Goal: Transaction & Acquisition: Purchase product/service

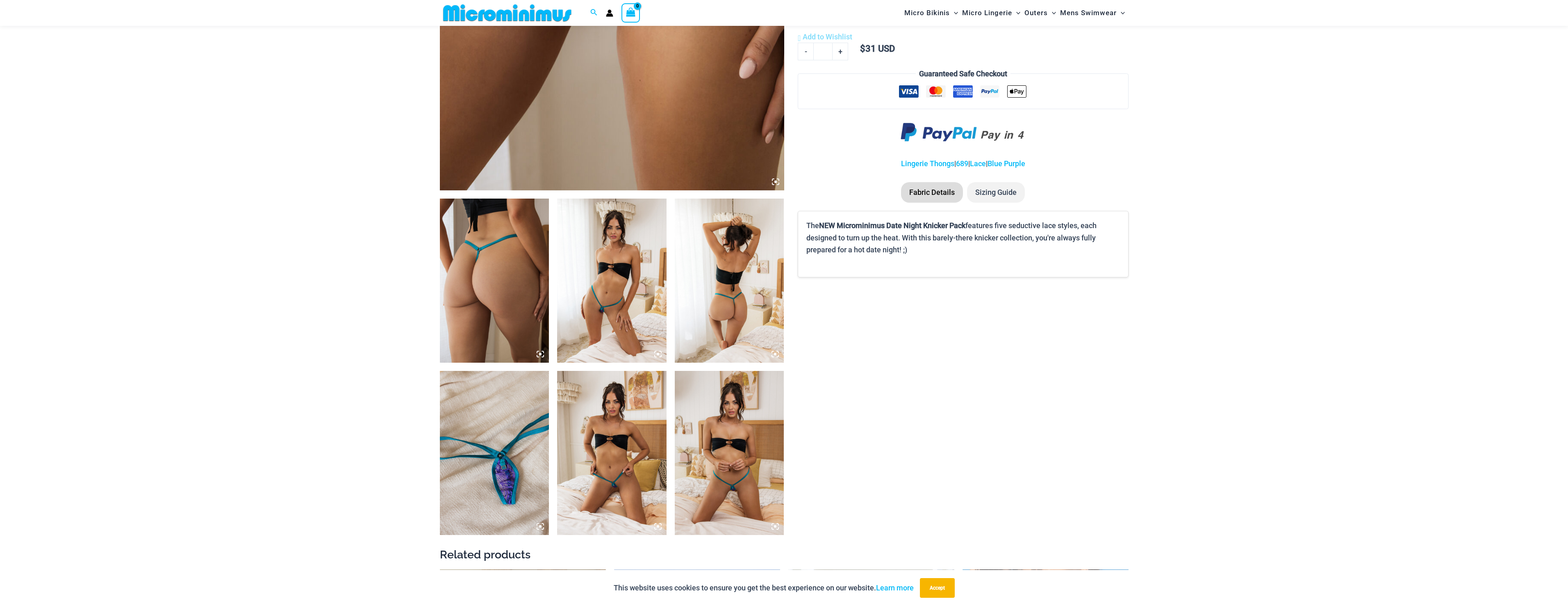
scroll to position [403, 0]
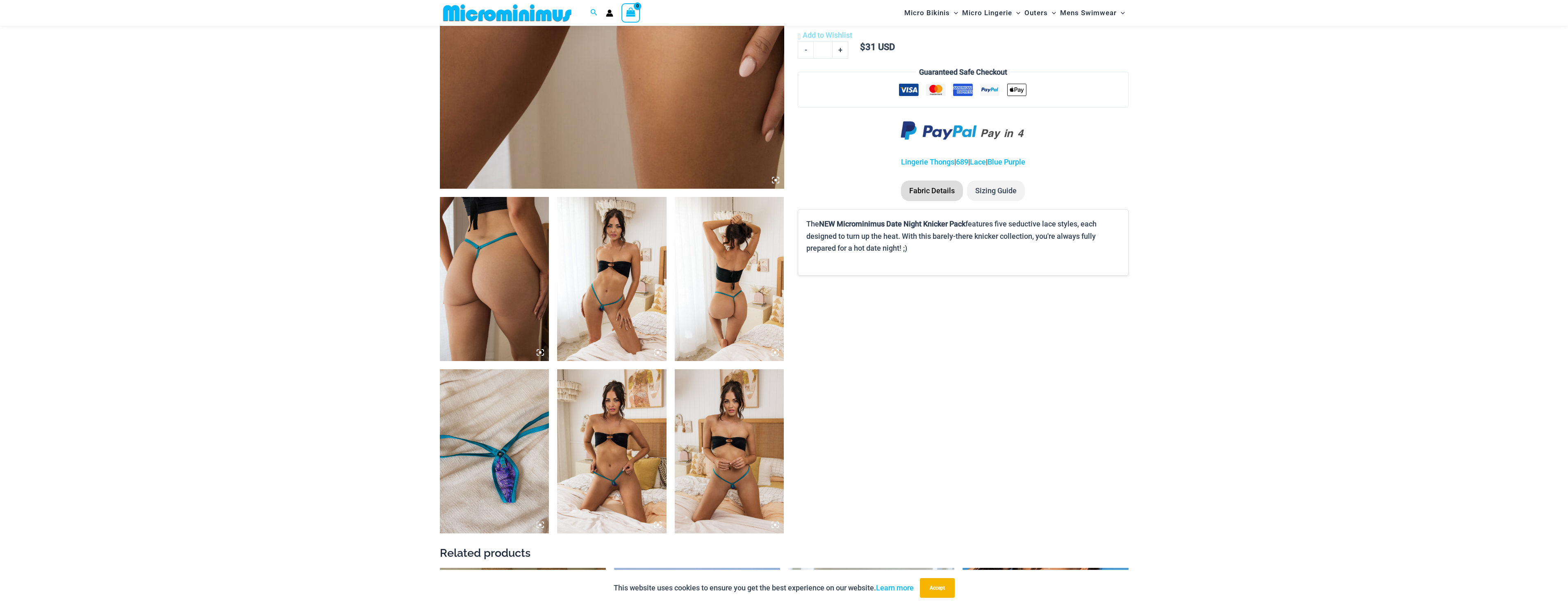
click at [616, 240] on img at bounding box center [612, 279] width 109 height 164
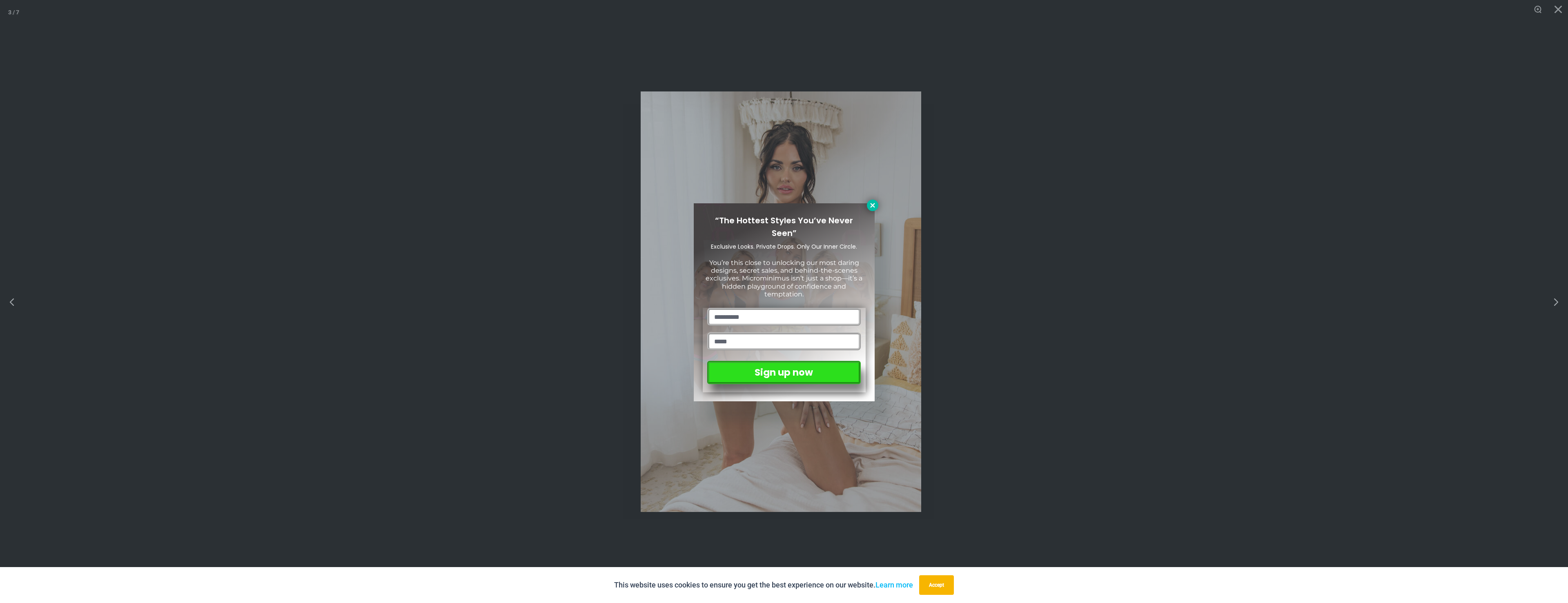
click at [867, 205] on button at bounding box center [872, 205] width 12 height 12
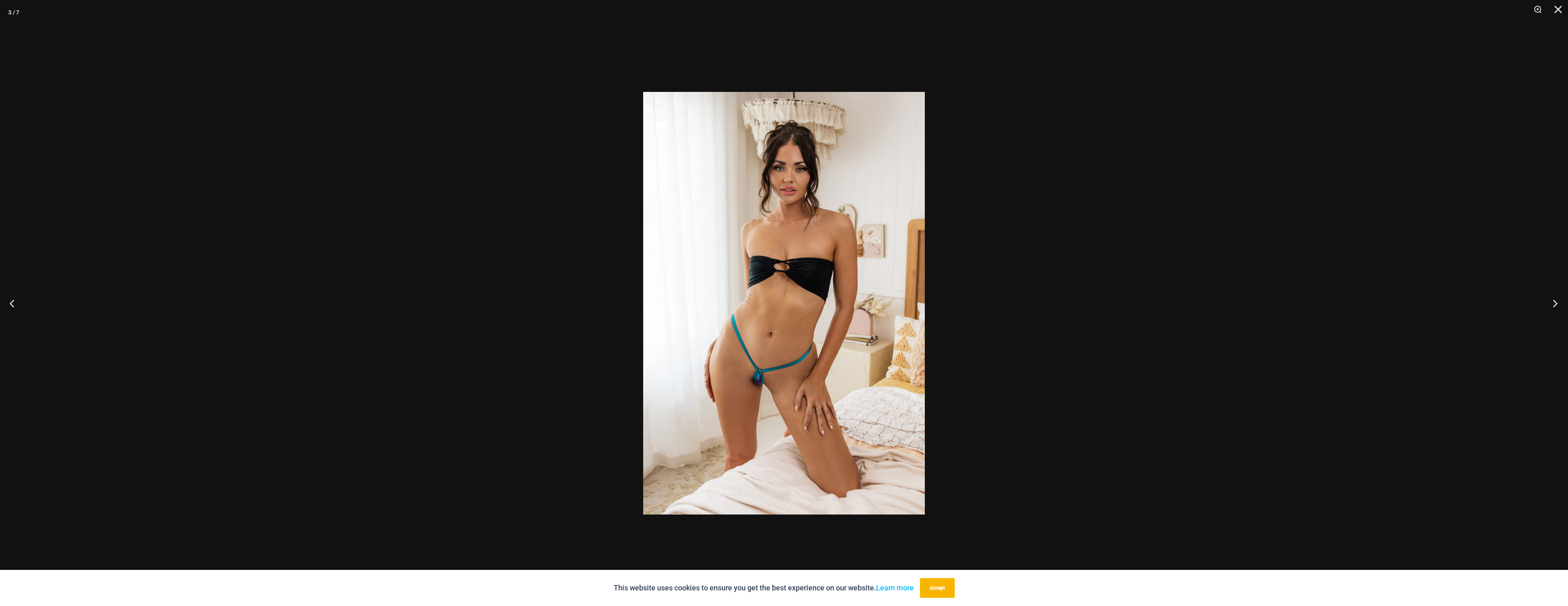
click at [1556, 296] on button "Next" at bounding box center [1553, 303] width 31 height 41
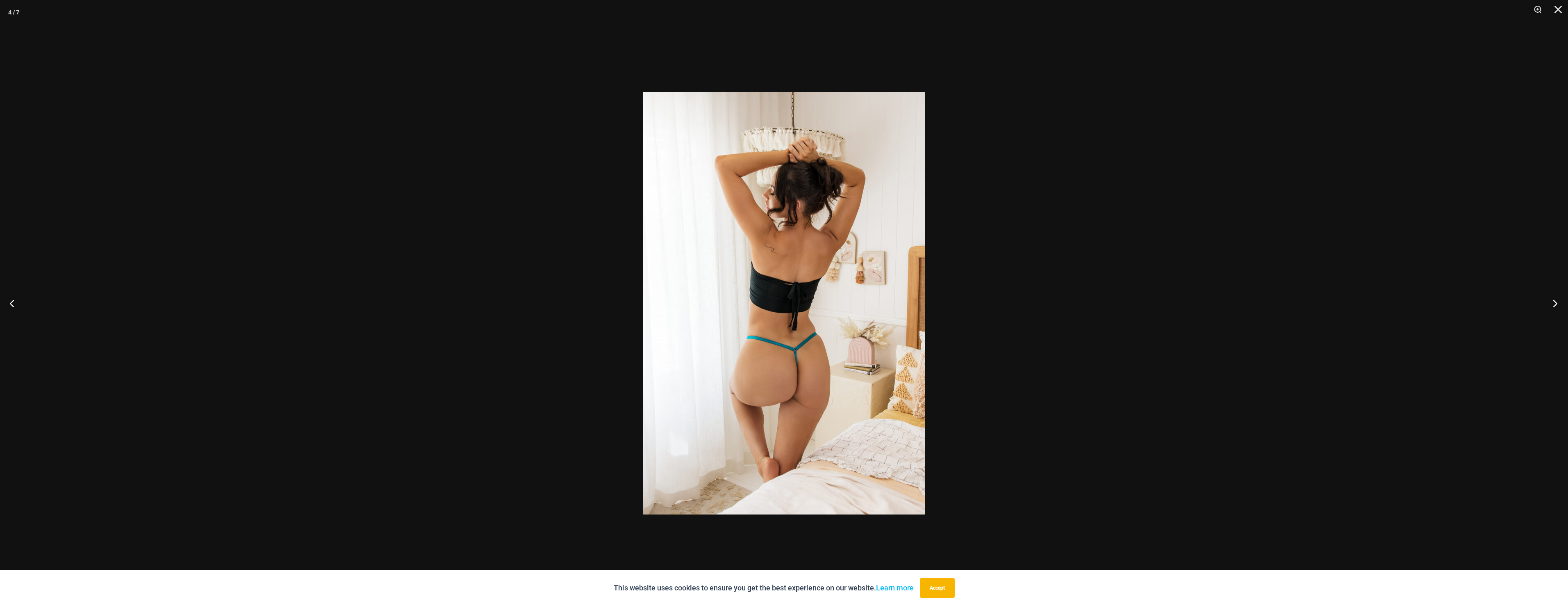
click at [1555, 297] on button "Next" at bounding box center [1553, 303] width 31 height 41
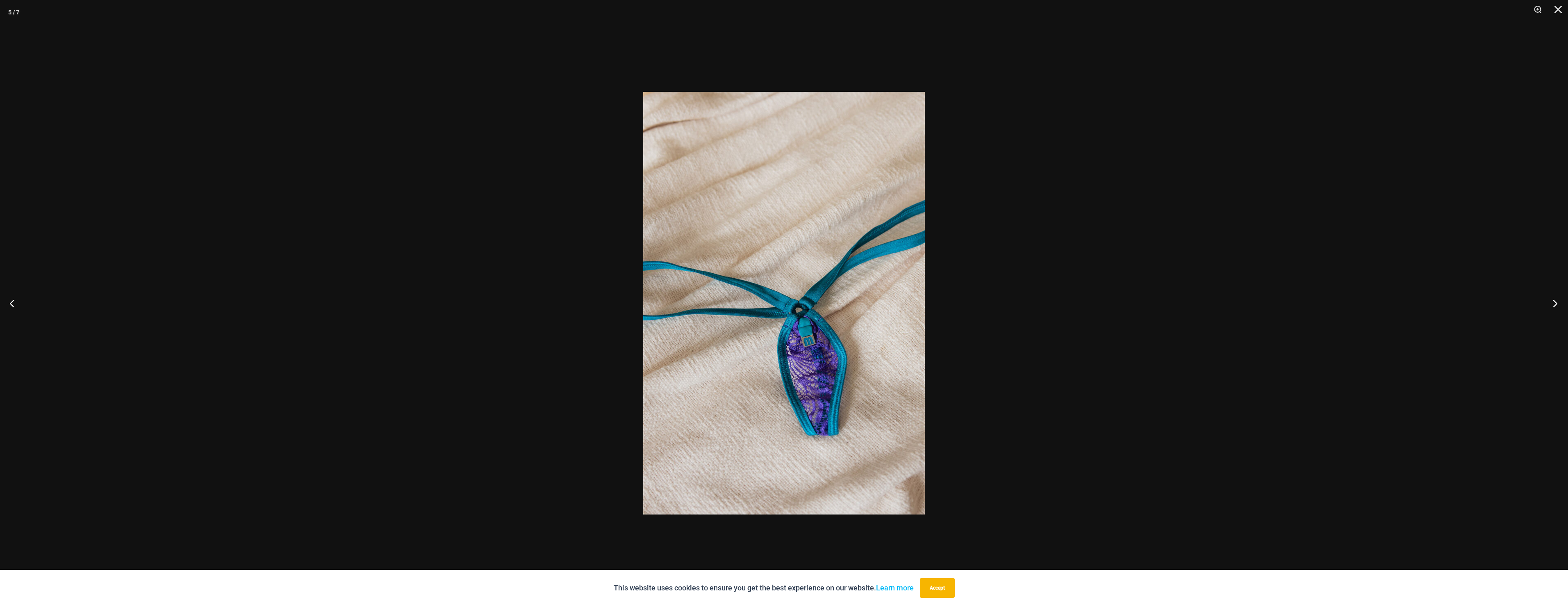
click at [1555, 297] on button "Next" at bounding box center [1553, 303] width 31 height 41
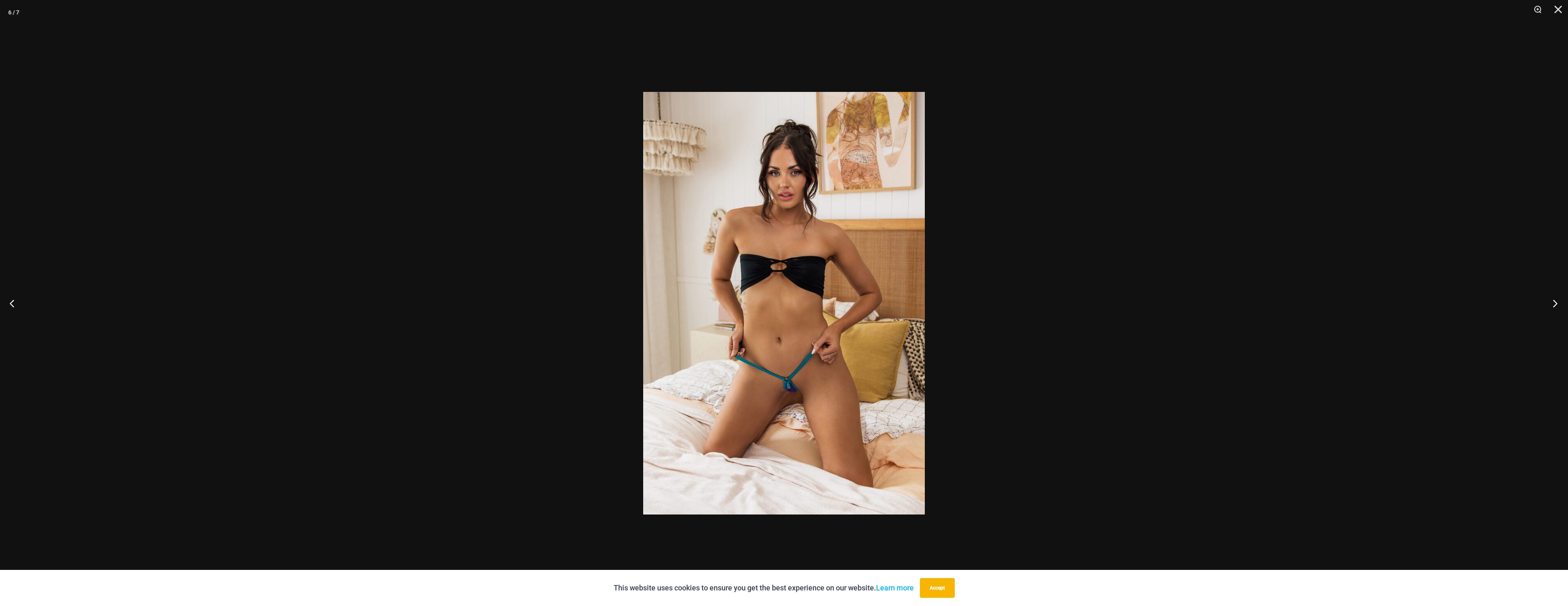
click at [1555, 297] on button "Next" at bounding box center [1553, 303] width 31 height 41
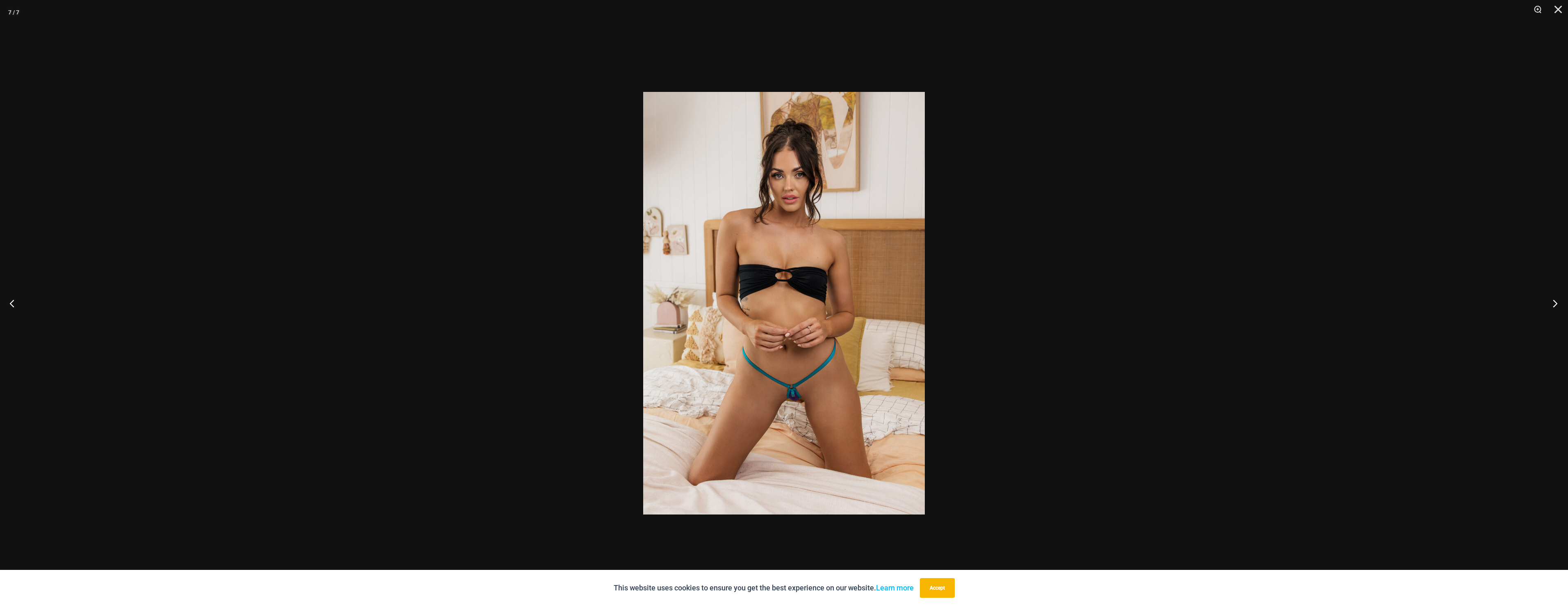
click at [1555, 297] on button "Next" at bounding box center [1553, 303] width 31 height 41
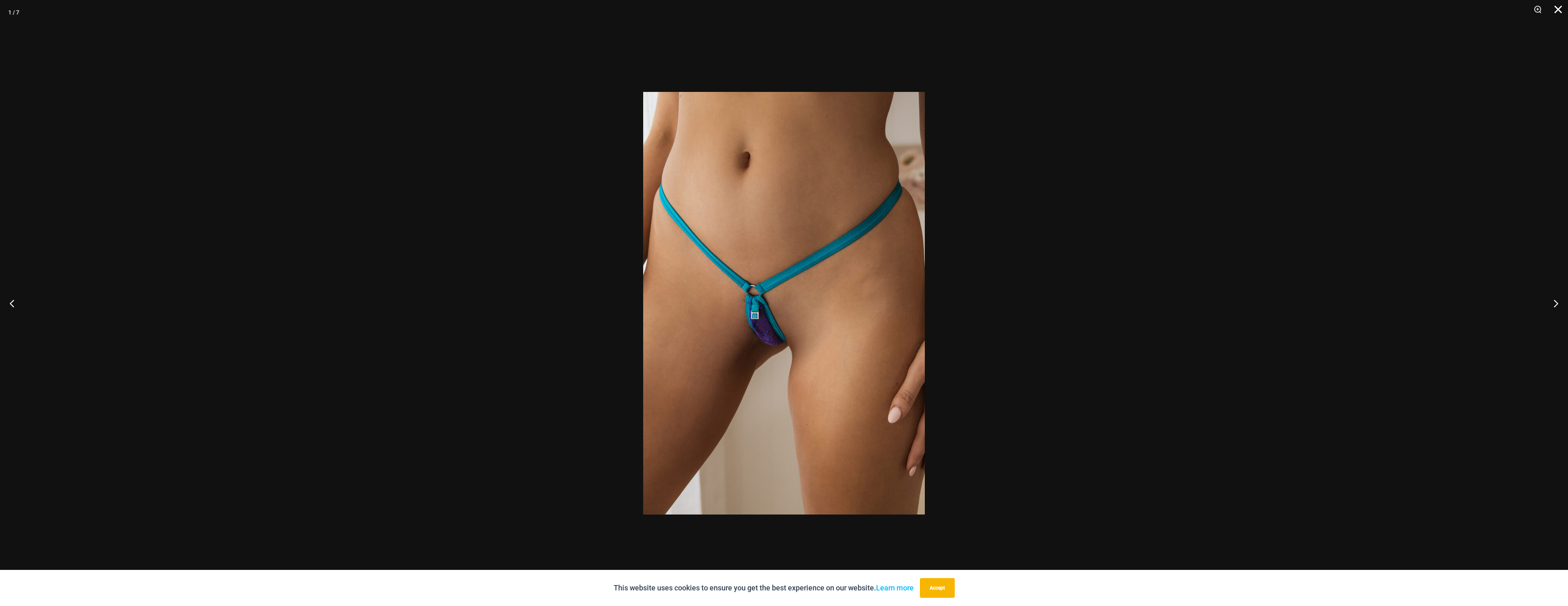
click at [1559, 16] on button "Close" at bounding box center [1555, 12] width 21 height 24
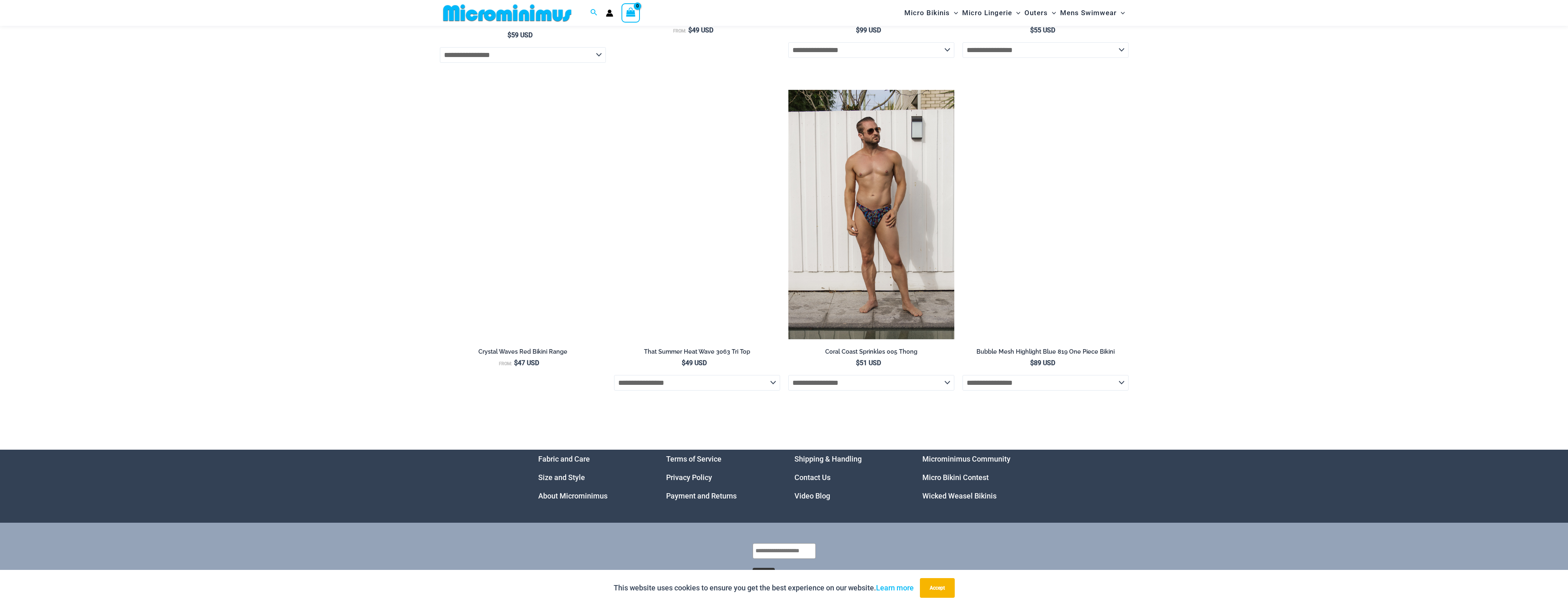
scroll to position [2208, 0]
